Goal: Information Seeking & Learning: Learn about a topic

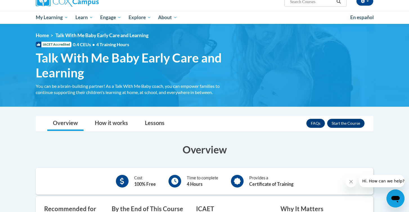
click at [316, 6] on span "Search Search..." at bounding box center [315, 2] width 62 height 10
click at [316, 4] on input "Search..." at bounding box center [311, 1] width 45 height 7
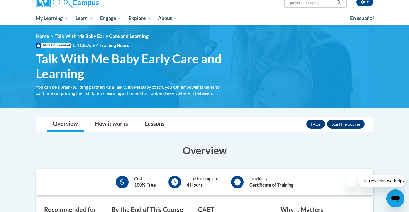
type input "power of language"
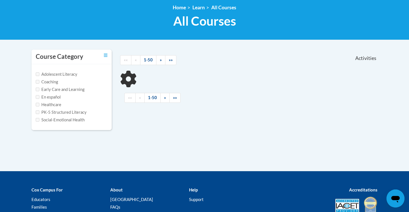
scroll to position [114, 0]
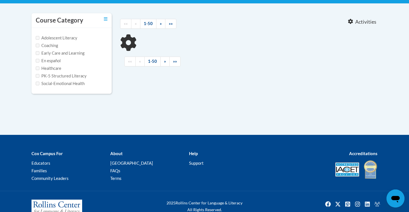
type input "power of language"
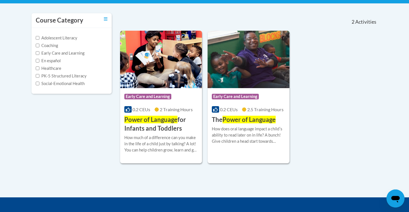
click at [164, 120] on span "Power of Language" at bounding box center [150, 120] width 53 height 8
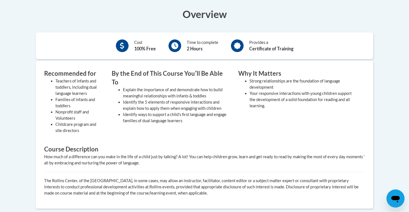
scroll to position [165, 0]
